Goal: Obtain resource: Obtain resource

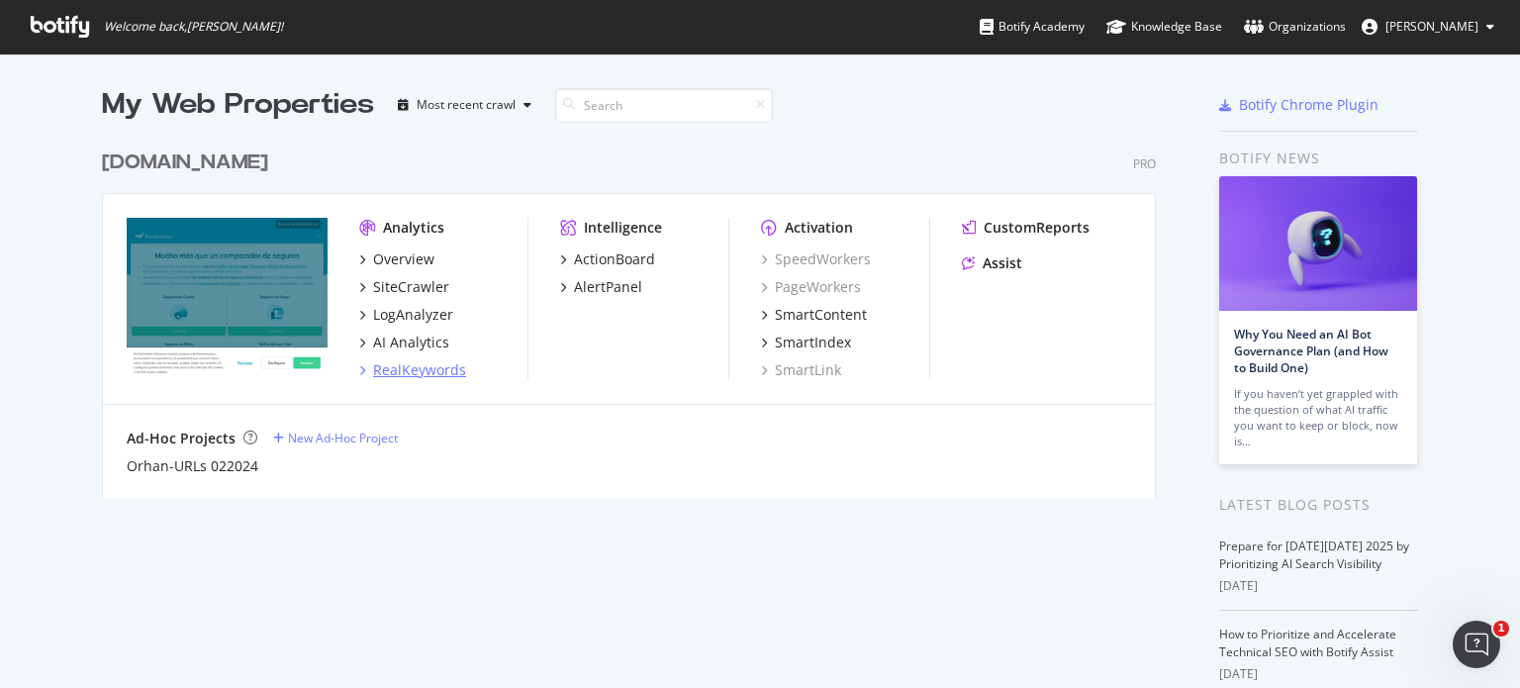
click at [417, 371] on div "RealKeywords" at bounding box center [419, 370] width 93 height 20
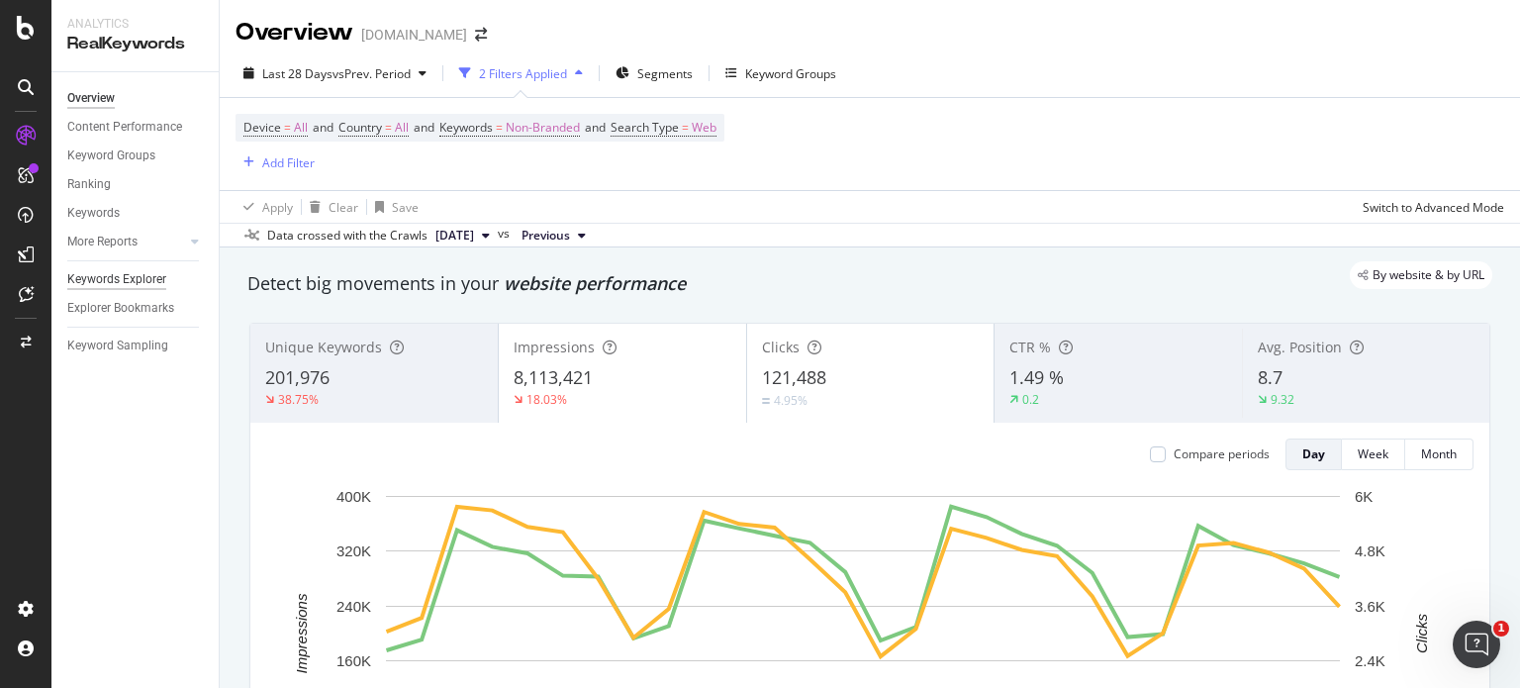
click at [133, 283] on div "Keywords Explorer" at bounding box center [116, 279] width 99 height 21
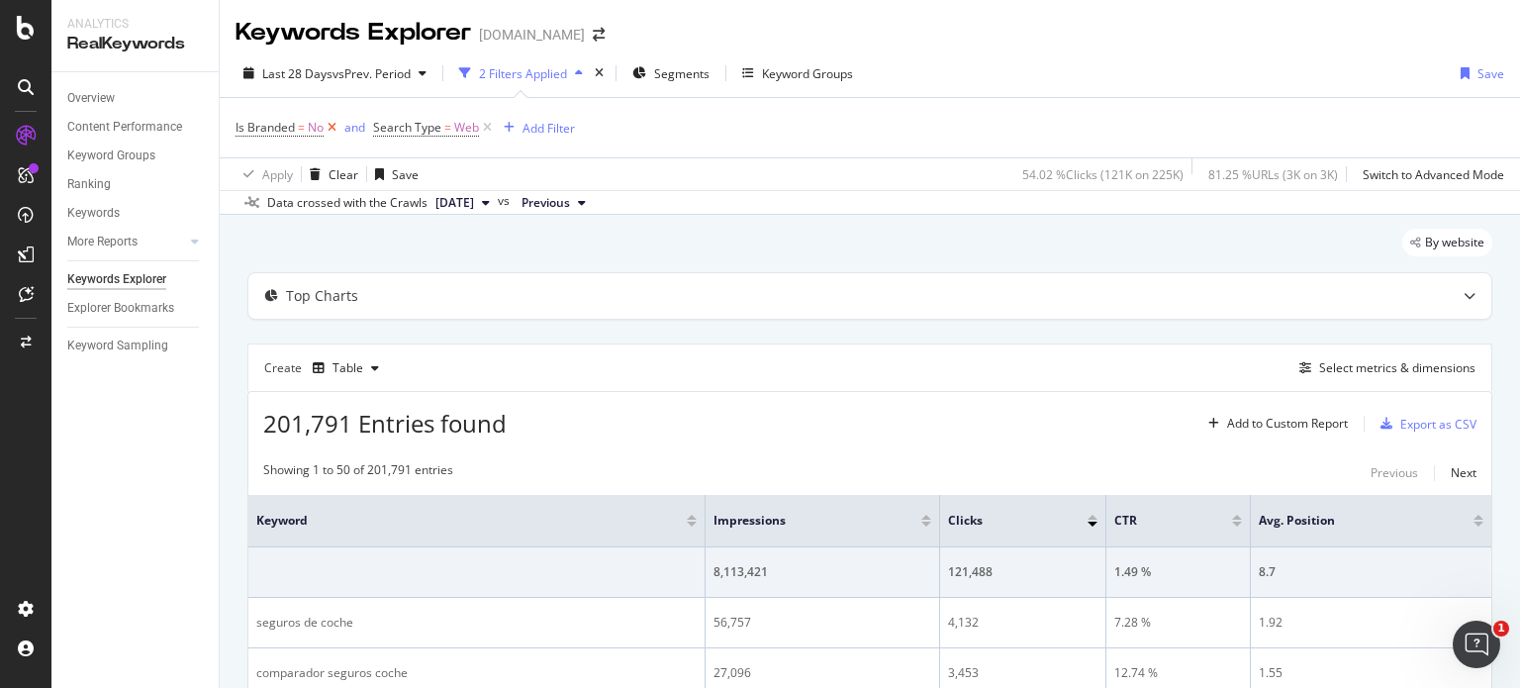
click at [328, 130] on icon at bounding box center [332, 128] width 17 height 20
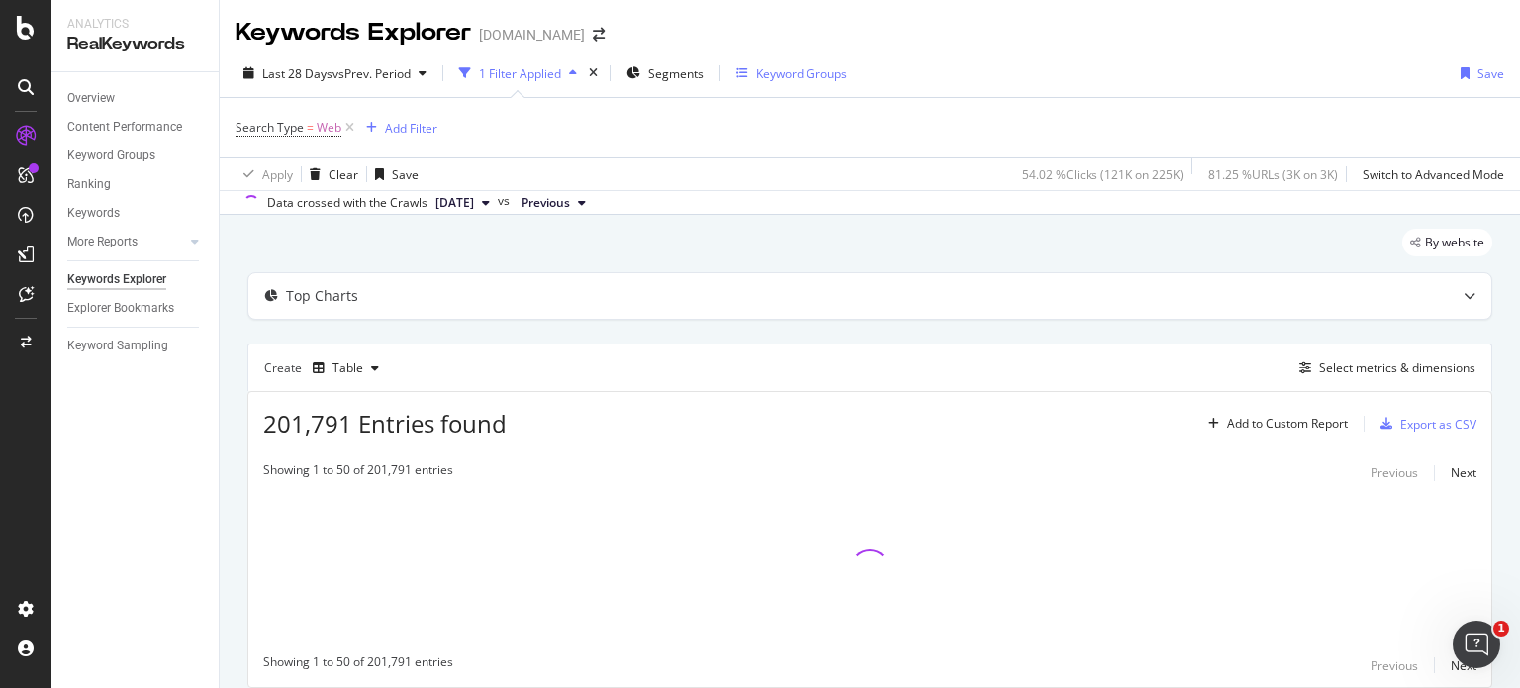
click at [793, 75] on div "Keyword Groups" at bounding box center [801, 73] width 91 height 17
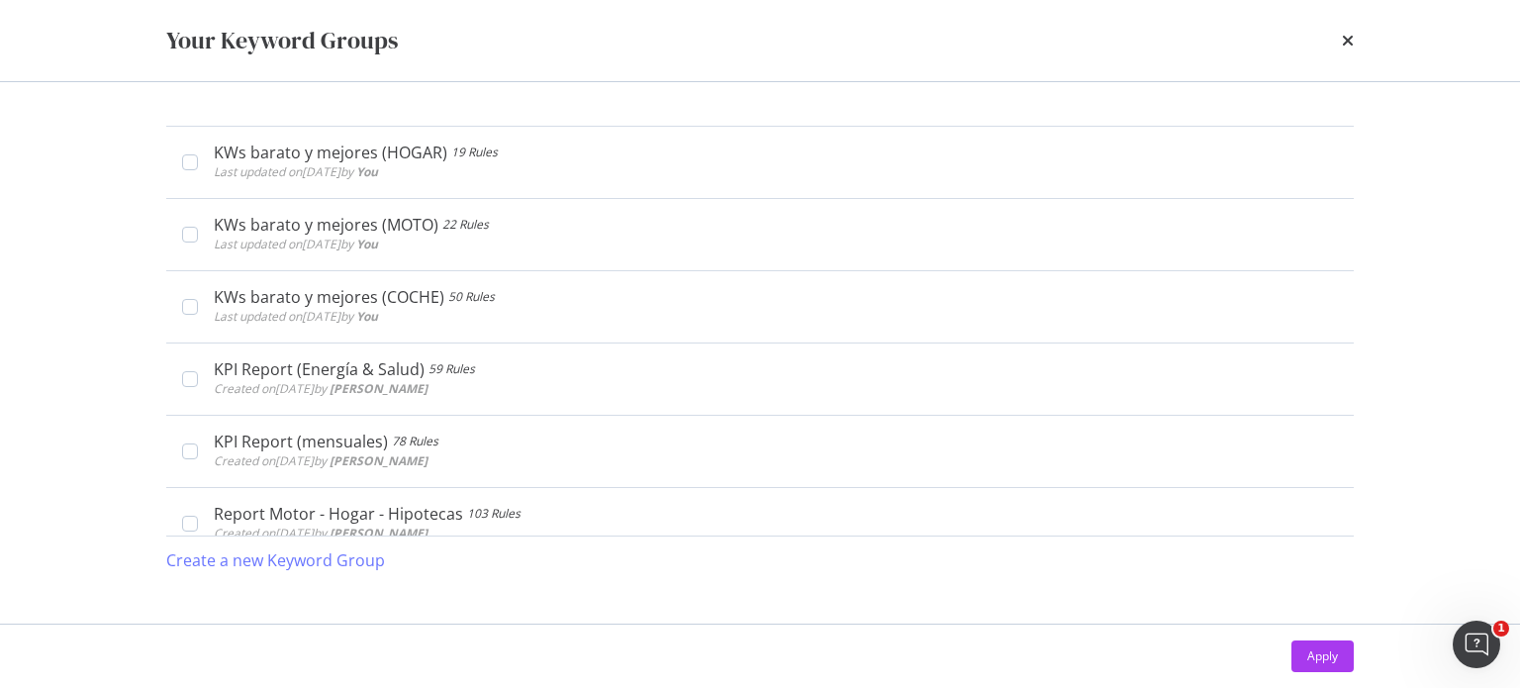
scroll to position [594, 0]
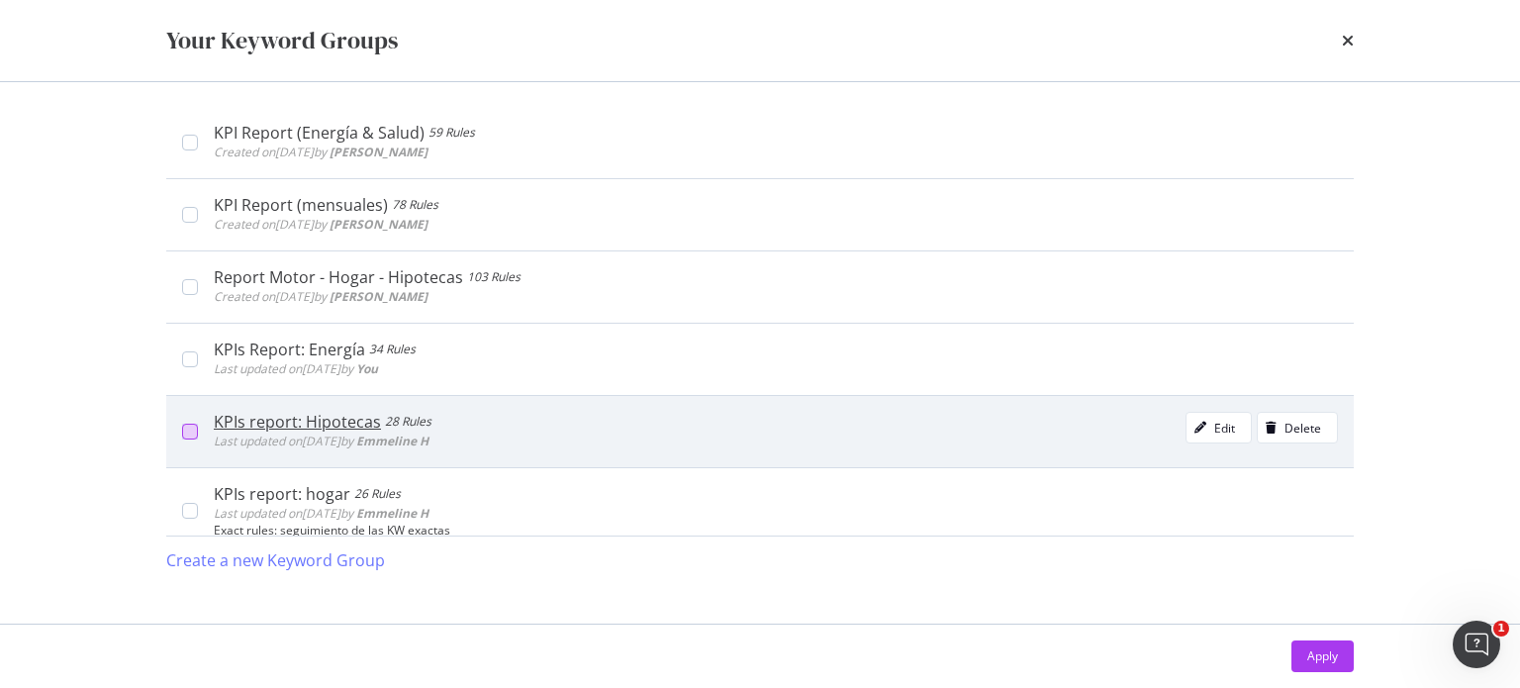
click at [188, 429] on div "modal" at bounding box center [190, 432] width 16 height 16
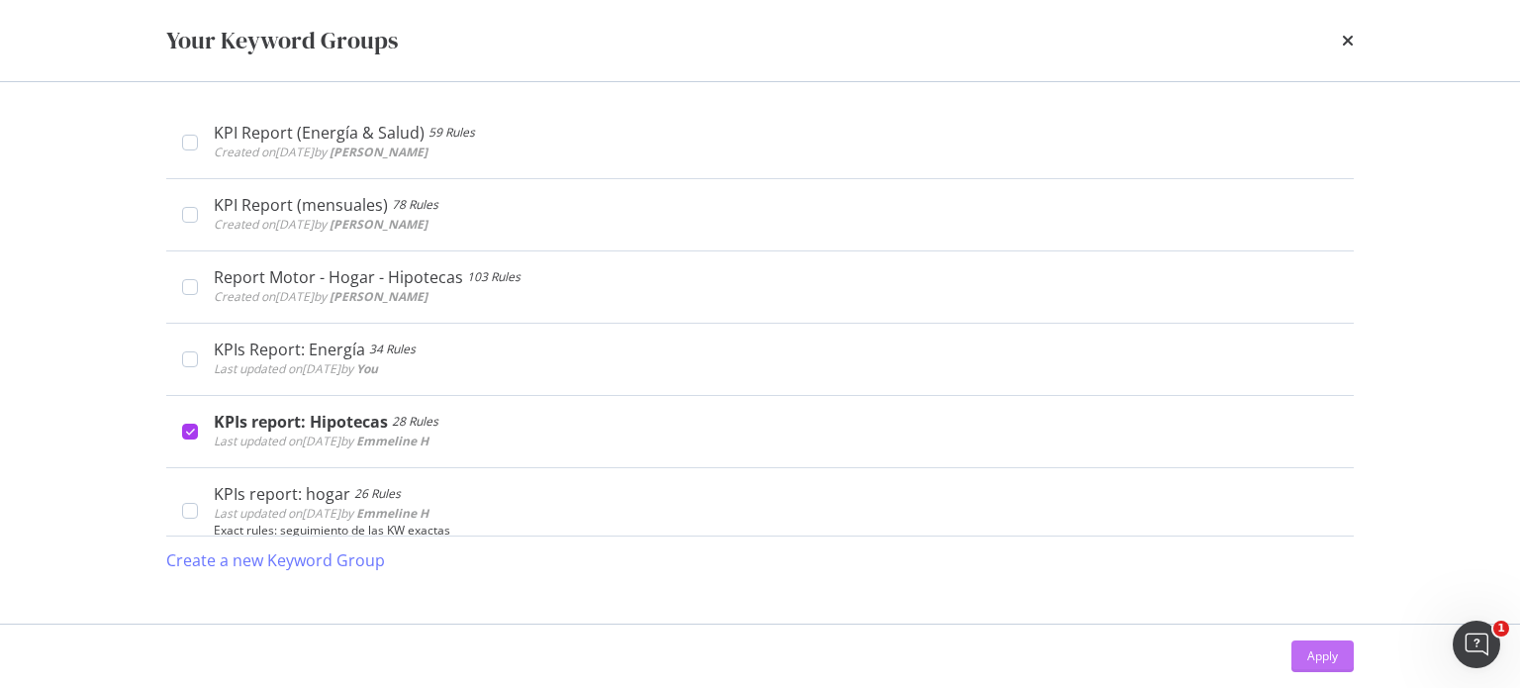
click at [1322, 655] on div "Apply" at bounding box center [1323, 655] width 31 height 17
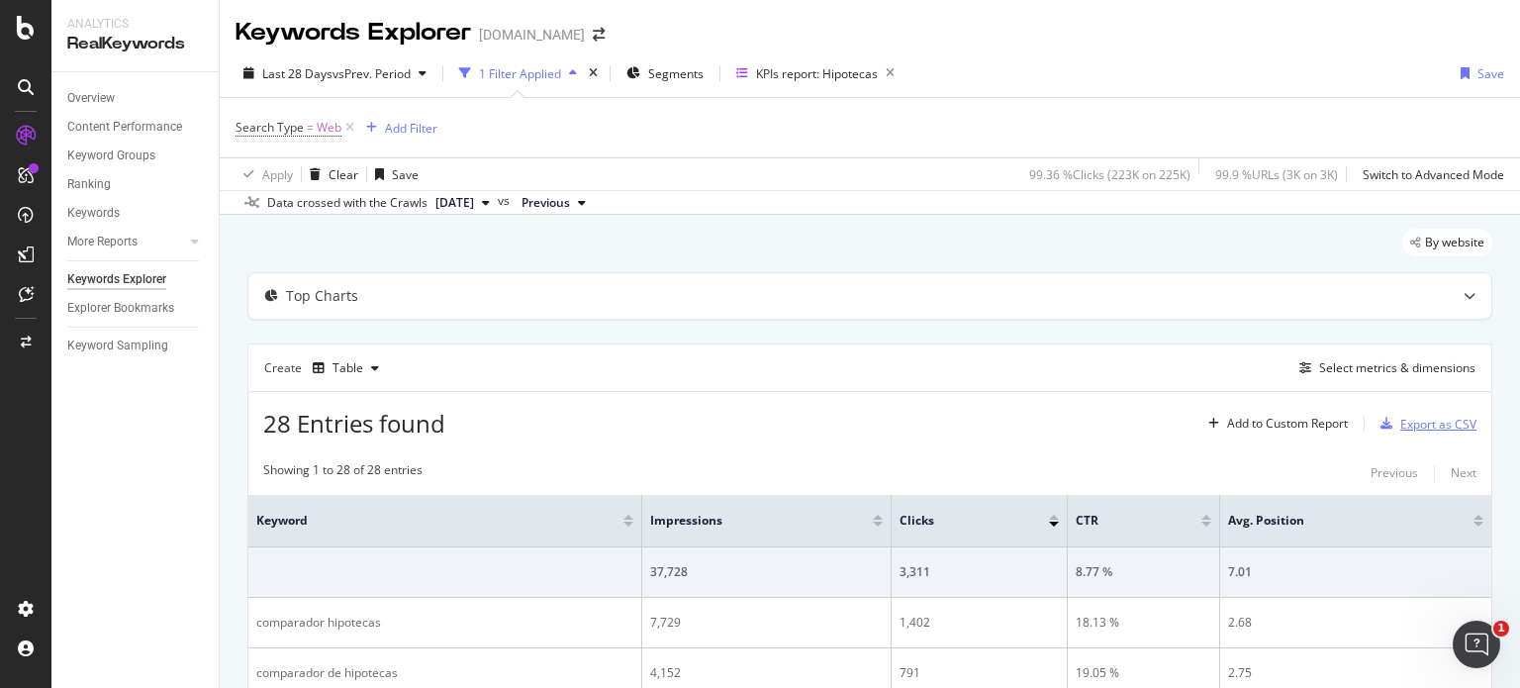
click at [1436, 419] on div "Export as CSV" at bounding box center [1439, 424] width 76 height 17
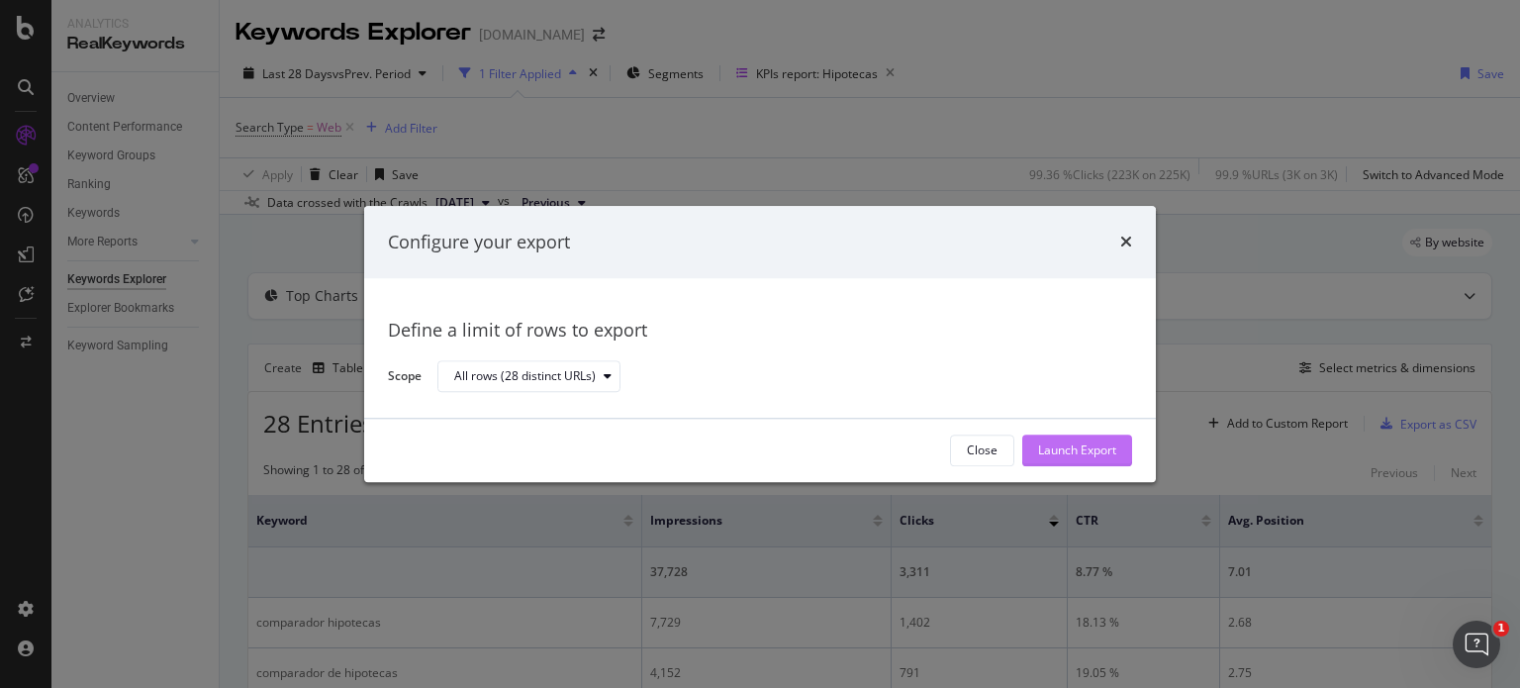
click at [1079, 442] on div "Launch Export" at bounding box center [1077, 450] width 78 height 17
